Goal: Information Seeking & Learning: Learn about a topic

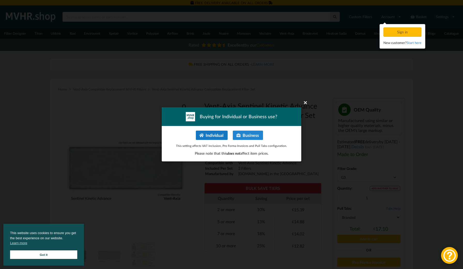
click at [212, 135] on button "Individual" at bounding box center [212, 135] width 32 height 9
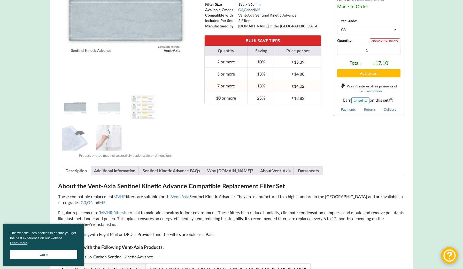
scroll to position [161, 0]
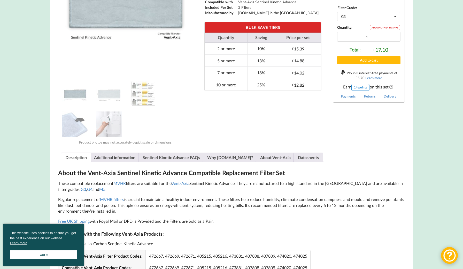
click at [154, 97] on img at bounding box center [144, 94] width 26 height 26
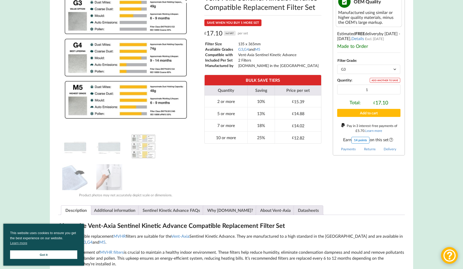
scroll to position [86, 0]
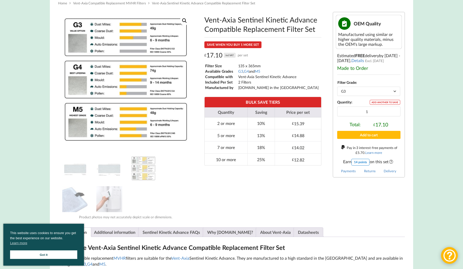
select select "M5"
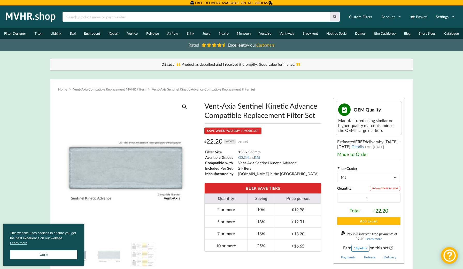
scroll to position [0, 0]
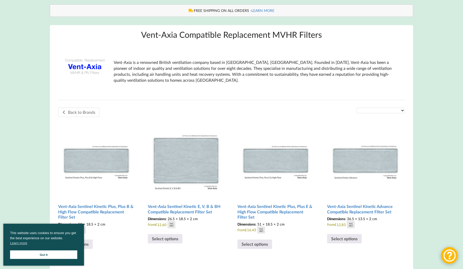
scroll to position [104, 0]
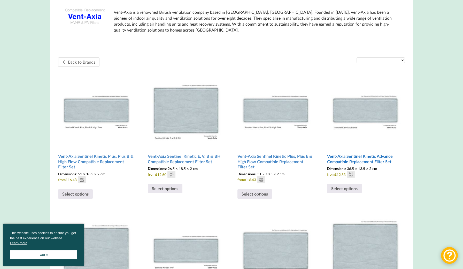
click at [375, 109] on img at bounding box center [365, 109] width 77 height 77
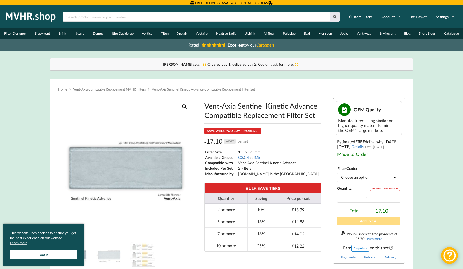
select select "M5"
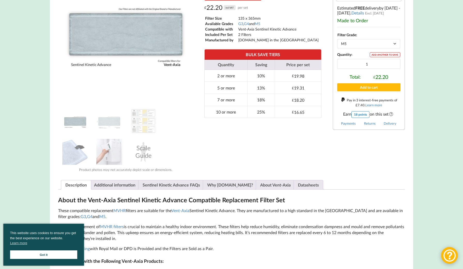
scroll to position [100, 0]
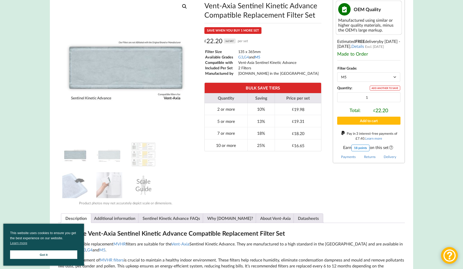
click at [260, 56] on link "M5" at bounding box center [257, 57] width 5 height 4
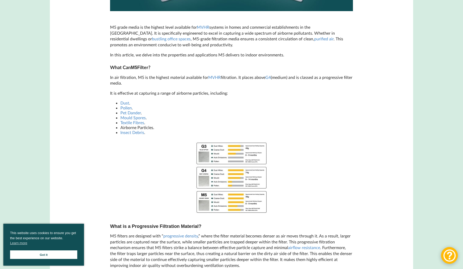
scroll to position [244, 0]
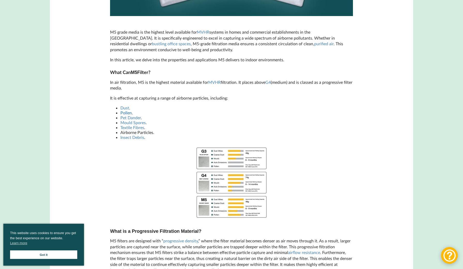
click at [128, 110] on link "Pollen" at bounding box center [125, 112] width 11 height 5
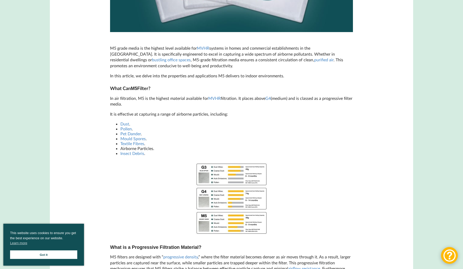
scroll to position [227, 0]
click at [216, 98] on link "MVHR" at bounding box center [214, 98] width 12 height 5
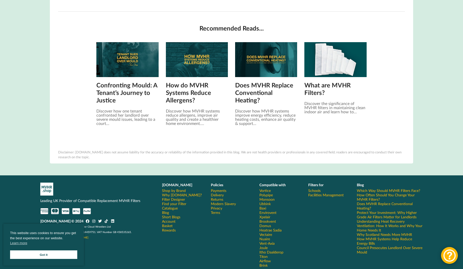
scroll to position [588, 0]
